Goal: Check status

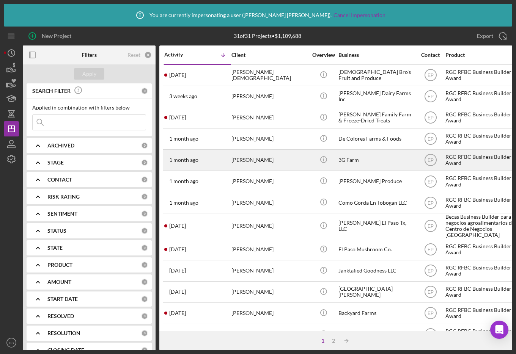
scroll to position [273, 0]
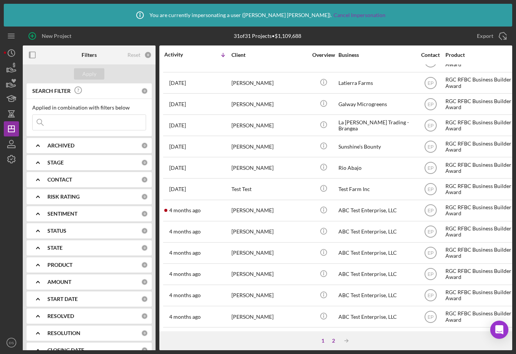
click at [335, 340] on div "2" at bounding box center [333, 341] width 11 height 6
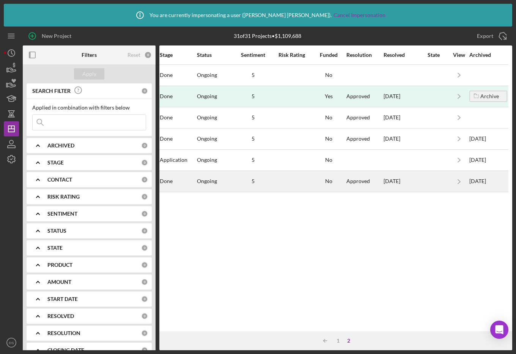
scroll to position [0, 0]
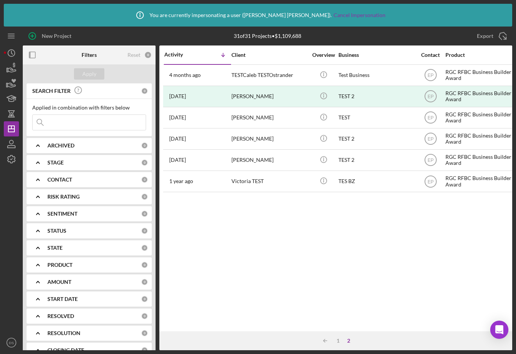
click at [84, 149] on div "ARCHIVED 0" at bounding box center [97, 145] width 101 height 15
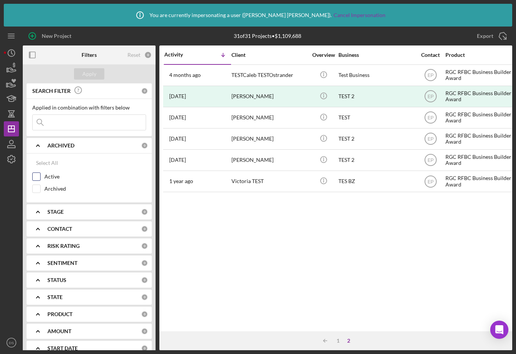
click at [34, 177] on input "Active" at bounding box center [37, 177] width 8 height 8
checkbox input "true"
click at [87, 77] on div "Apply" at bounding box center [89, 73] width 14 height 11
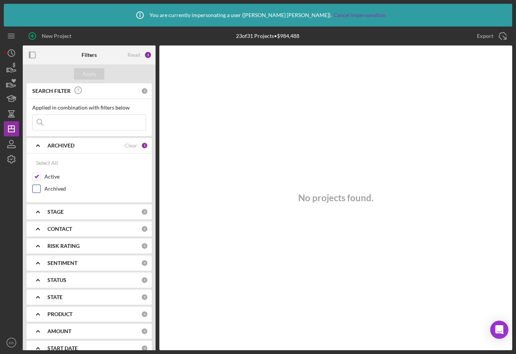
click at [37, 185] on input "Archived" at bounding box center [37, 189] width 8 height 8
checkbox input "true"
click at [37, 176] on input "Active" at bounding box center [37, 177] width 8 height 8
click at [89, 77] on div "Apply" at bounding box center [89, 73] width 14 height 11
click at [35, 175] on input "Active" at bounding box center [37, 177] width 8 height 8
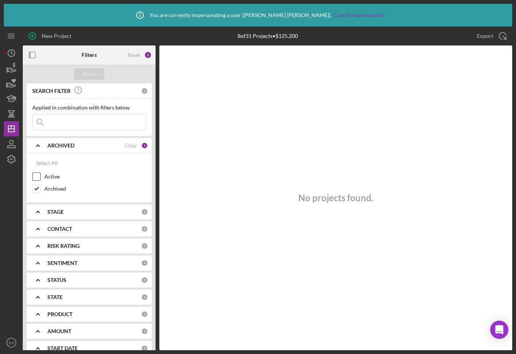
checkbox input "true"
click at [95, 70] on div "Apply" at bounding box center [89, 73] width 14 height 11
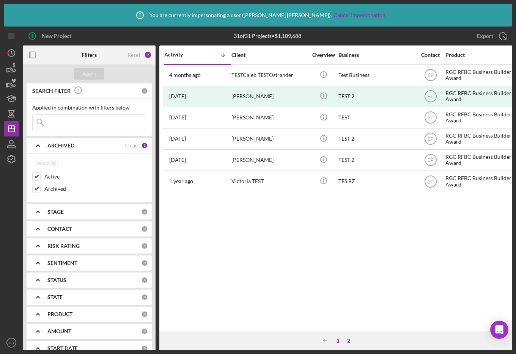
click at [338, 343] on div "1" at bounding box center [338, 341] width 11 height 6
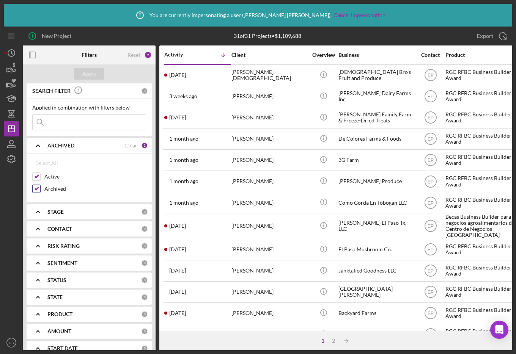
click at [38, 187] on input "Archived" at bounding box center [37, 189] width 8 height 8
checkbox input "false"
click at [95, 76] on div "Apply" at bounding box center [89, 73] width 14 height 11
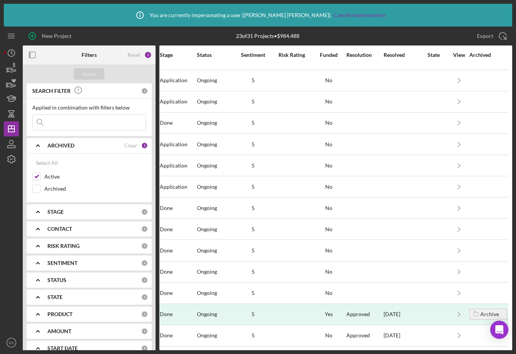
scroll to position [212, 0]
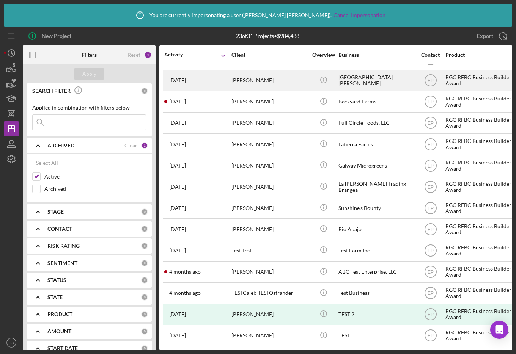
click at [294, 81] on div "[PERSON_NAME]" at bounding box center [269, 81] width 76 height 20
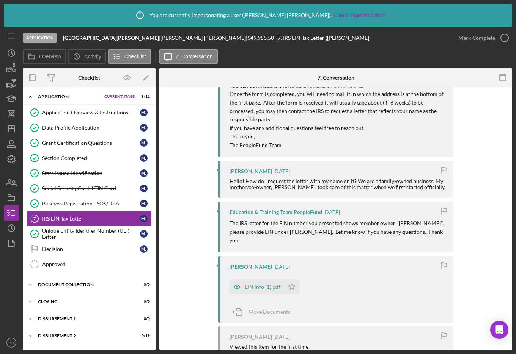
scroll to position [525, 0]
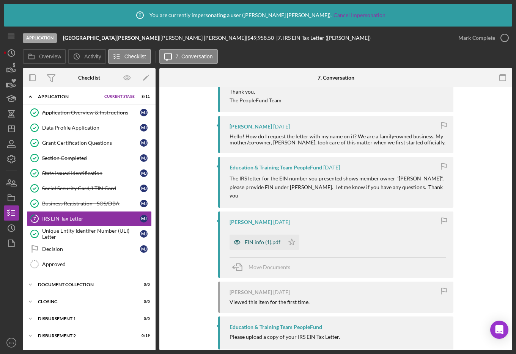
click at [250, 239] on div "EIN info (1).pdf" at bounding box center [263, 242] width 36 height 6
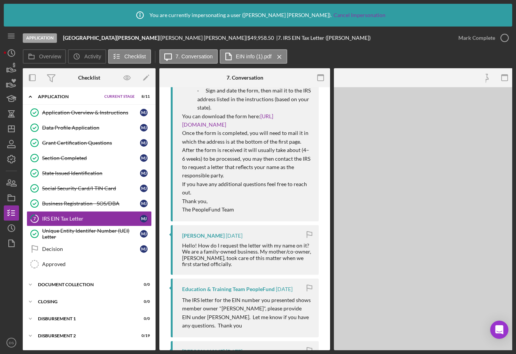
scroll to position [649, 0]
